Goal: Task Accomplishment & Management: Use online tool/utility

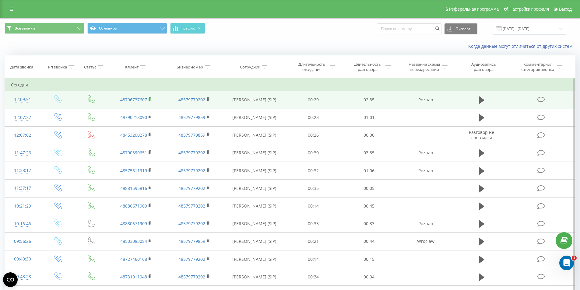
click at [149, 99] on rect at bounding box center [150, 99] width 2 height 3
click at [150, 99] on rect at bounding box center [150, 99] width 2 height 3
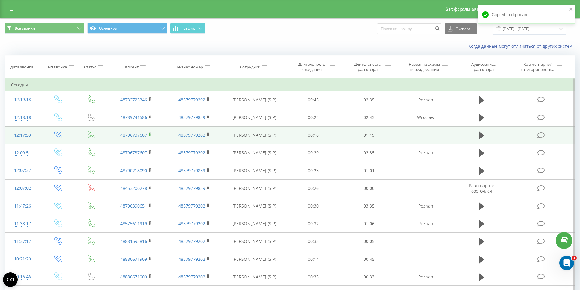
click at [151, 134] on icon at bounding box center [150, 134] width 2 height 3
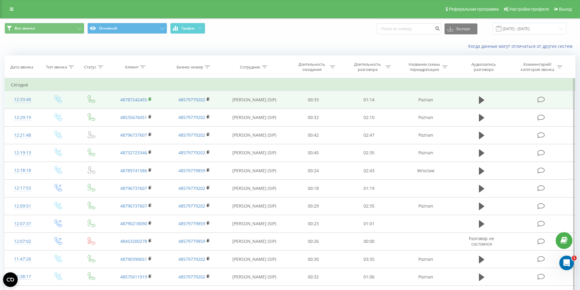
click at [149, 100] on rect at bounding box center [150, 99] width 2 height 3
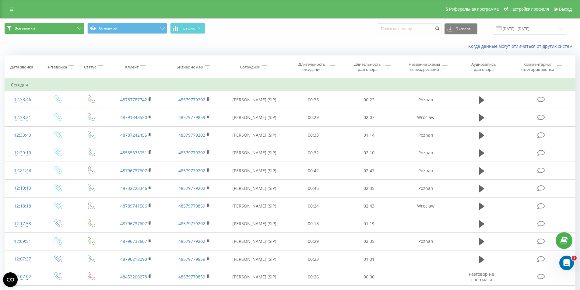
click at [70, 28] on button "Все звонки" at bounding box center [45, 28] width 80 height 11
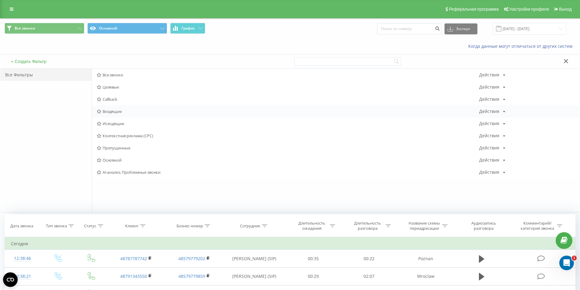
click at [118, 112] on span "Входящие" at bounding box center [288, 111] width 382 height 4
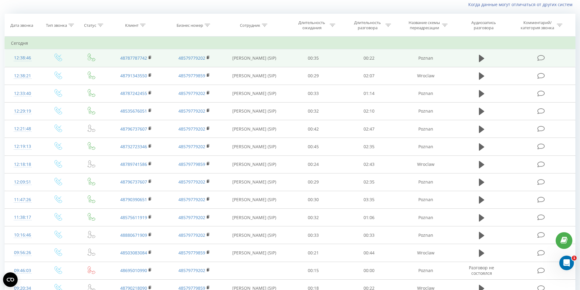
scroll to position [16, 0]
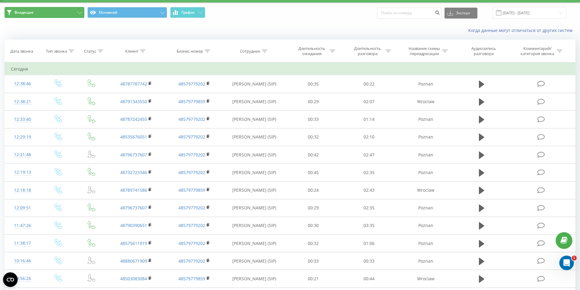
click at [80, 10] on button "Входящие" at bounding box center [45, 12] width 80 height 11
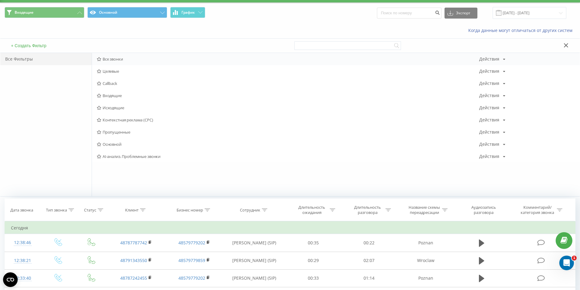
click at [115, 58] on span "Все звонки" at bounding box center [288, 59] width 382 height 4
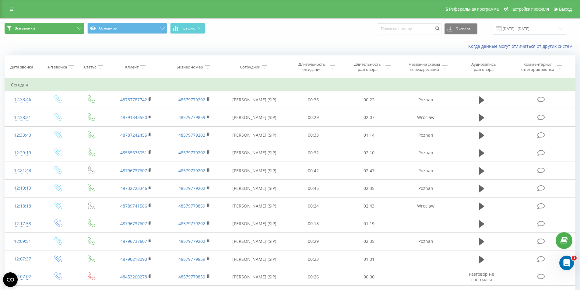
click at [75, 28] on button "Все звонки" at bounding box center [45, 28] width 80 height 11
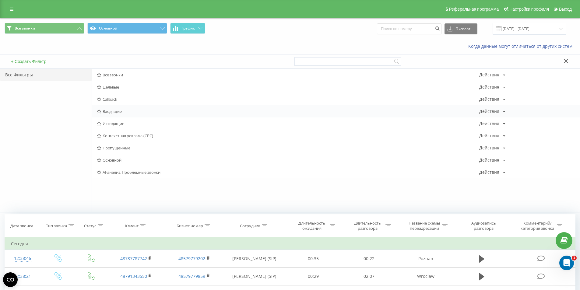
click at [119, 113] on span "Входящие" at bounding box center [288, 111] width 382 height 4
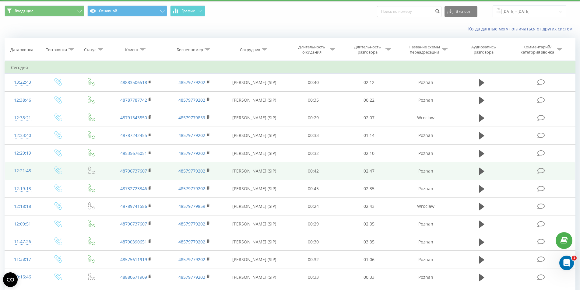
scroll to position [3, 0]
